Goal: Find specific page/section: Find specific page/section

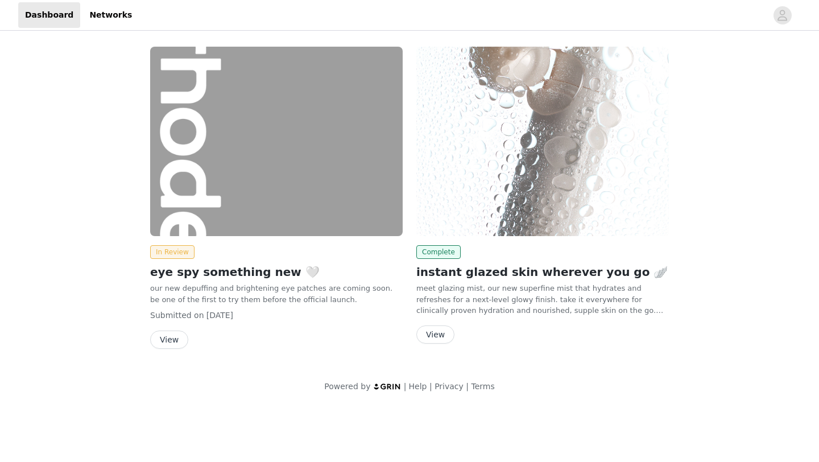
click at [170, 339] on button "View" at bounding box center [169, 339] width 38 height 18
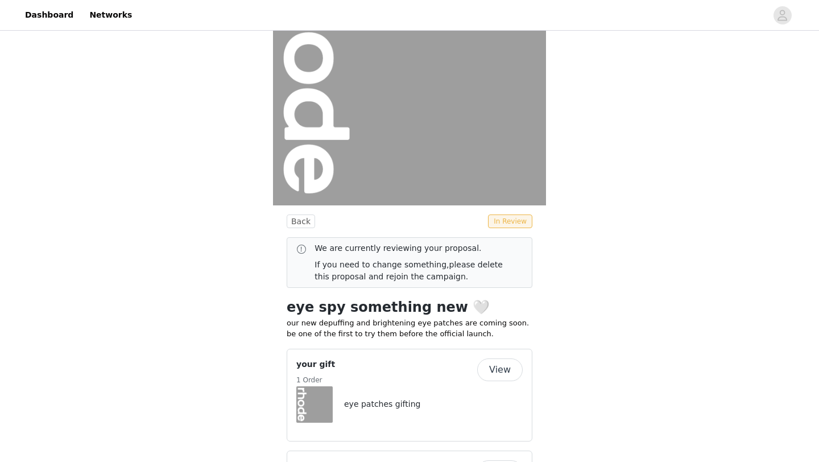
scroll to position [249, 0]
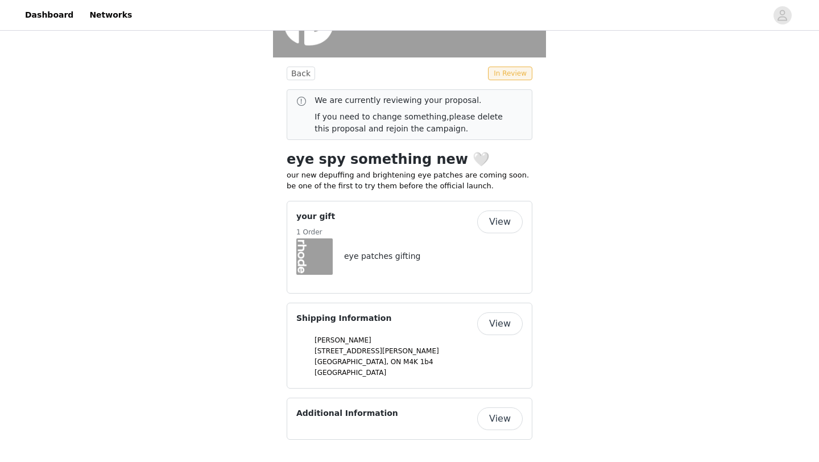
click at [485, 229] on button "View" at bounding box center [499, 221] width 45 height 23
click at [502, 327] on button "View" at bounding box center [499, 323] width 45 height 23
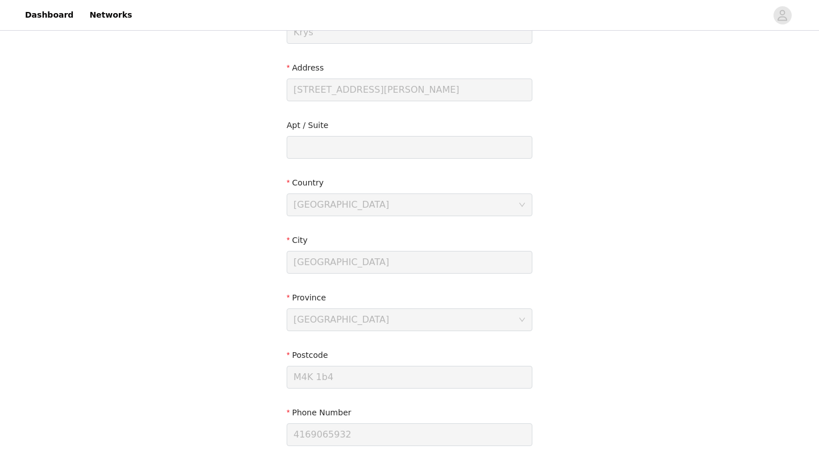
scroll to position [231, 0]
